Goal: Check status

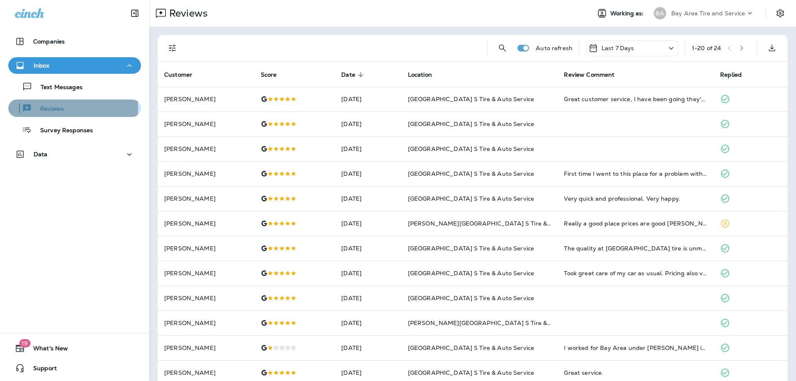
click at [61, 107] on p "Reviews" at bounding box center [48, 109] width 32 height 8
